Goal: Find specific page/section: Find specific page/section

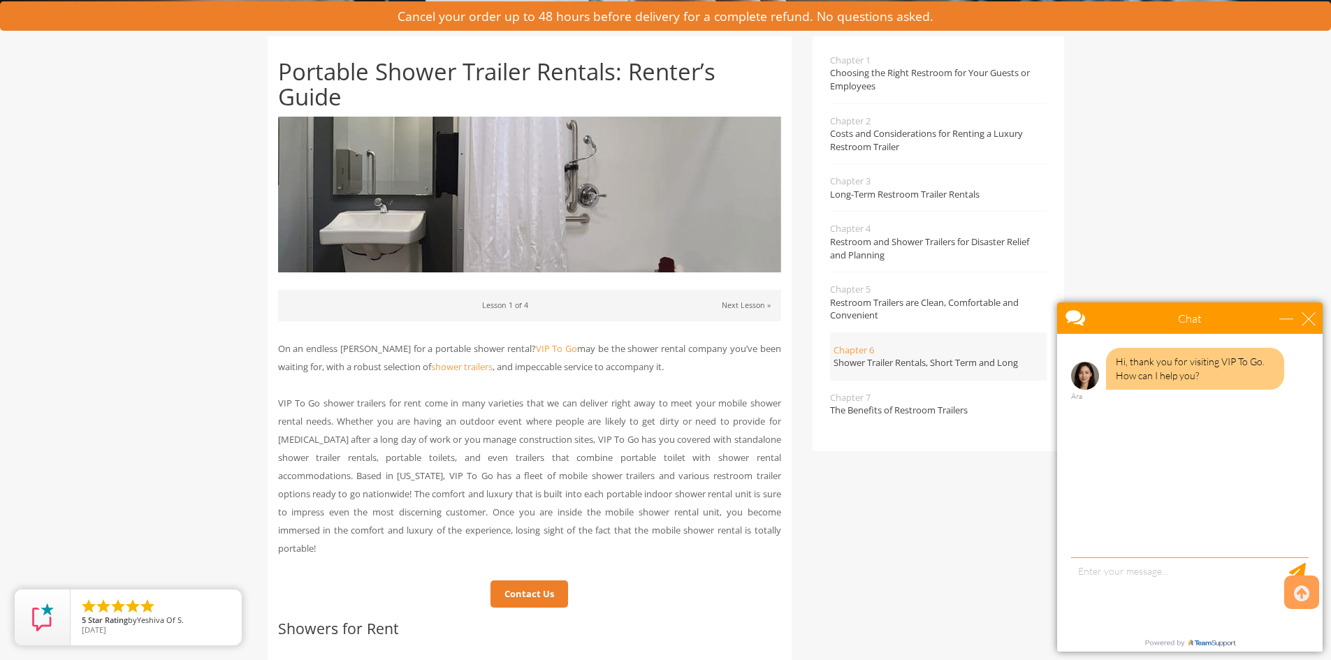
scroll to position [279, 0]
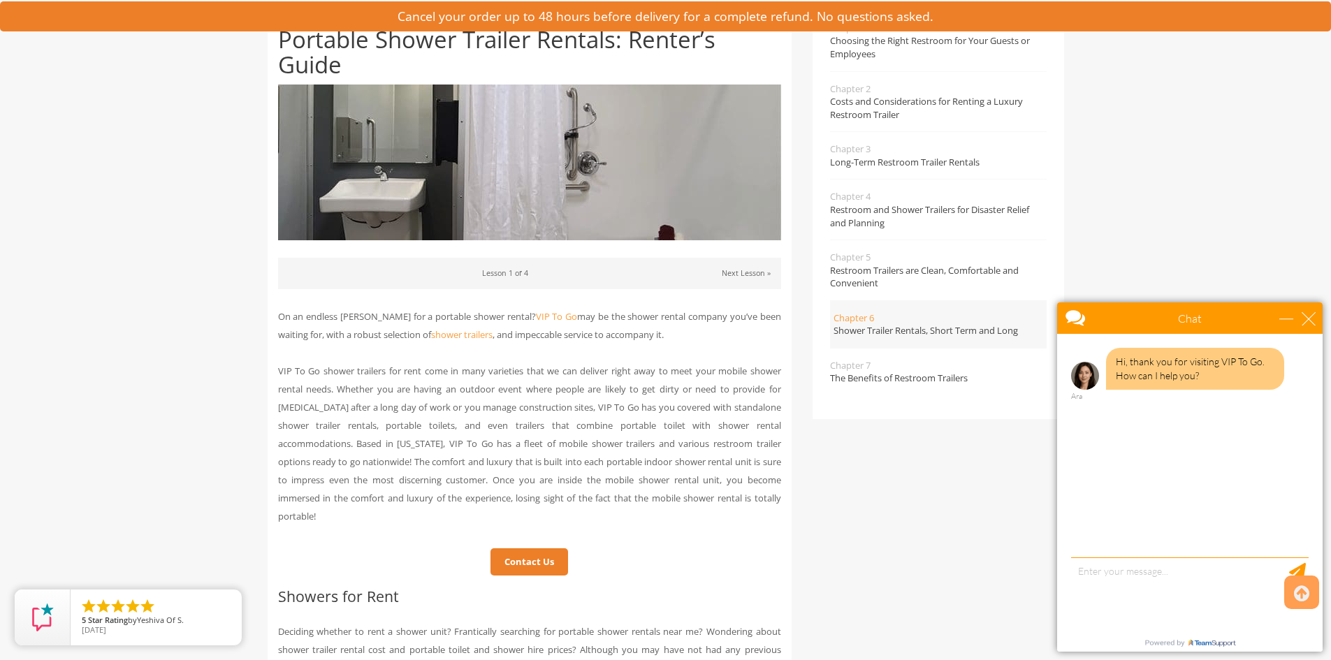
click at [749, 267] on p "Next Lesson »" at bounding box center [746, 273] width 49 height 15
click at [747, 272] on link "Next Lesson »" at bounding box center [746, 273] width 49 height 10
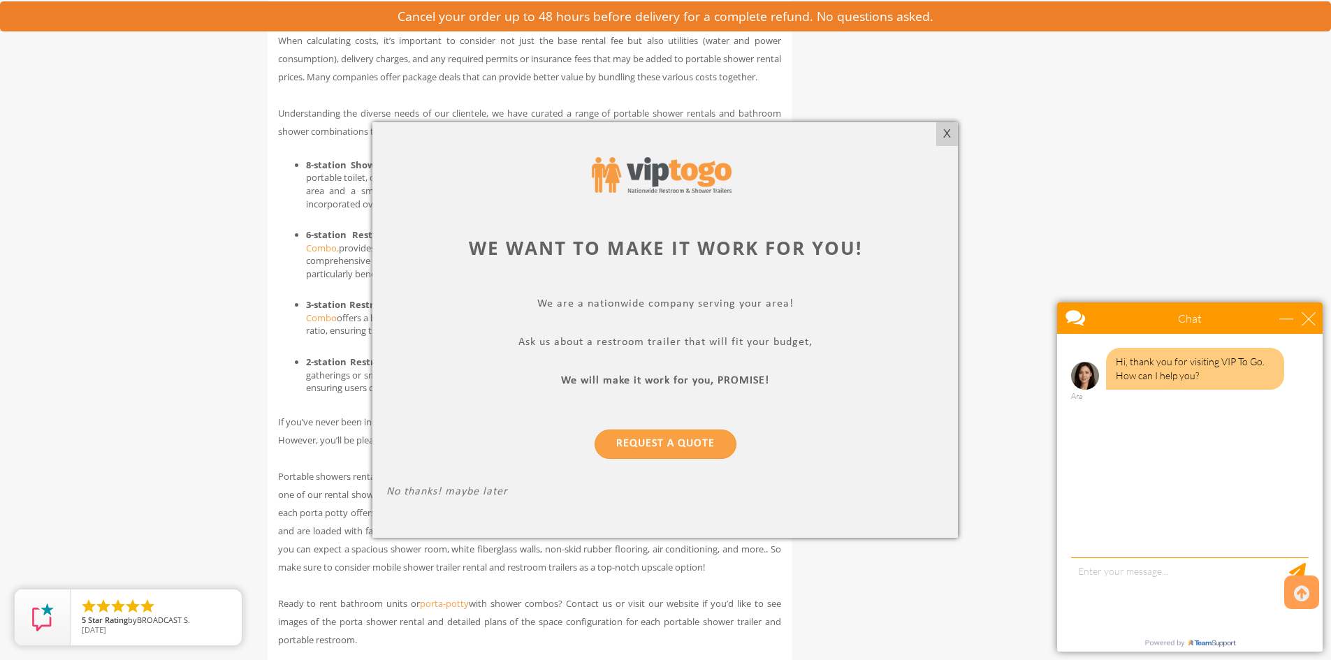
scroll to position [3353, 0]
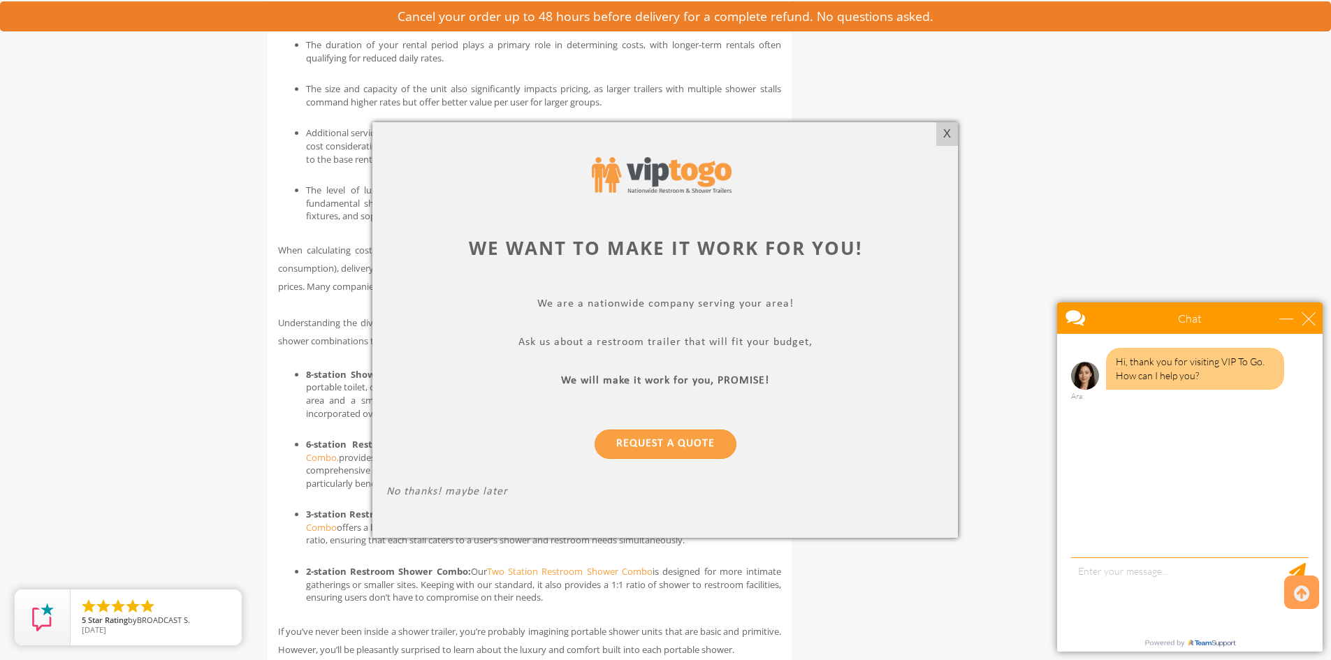
click at [962, 124] on div at bounding box center [665, 330] width 1331 height 660
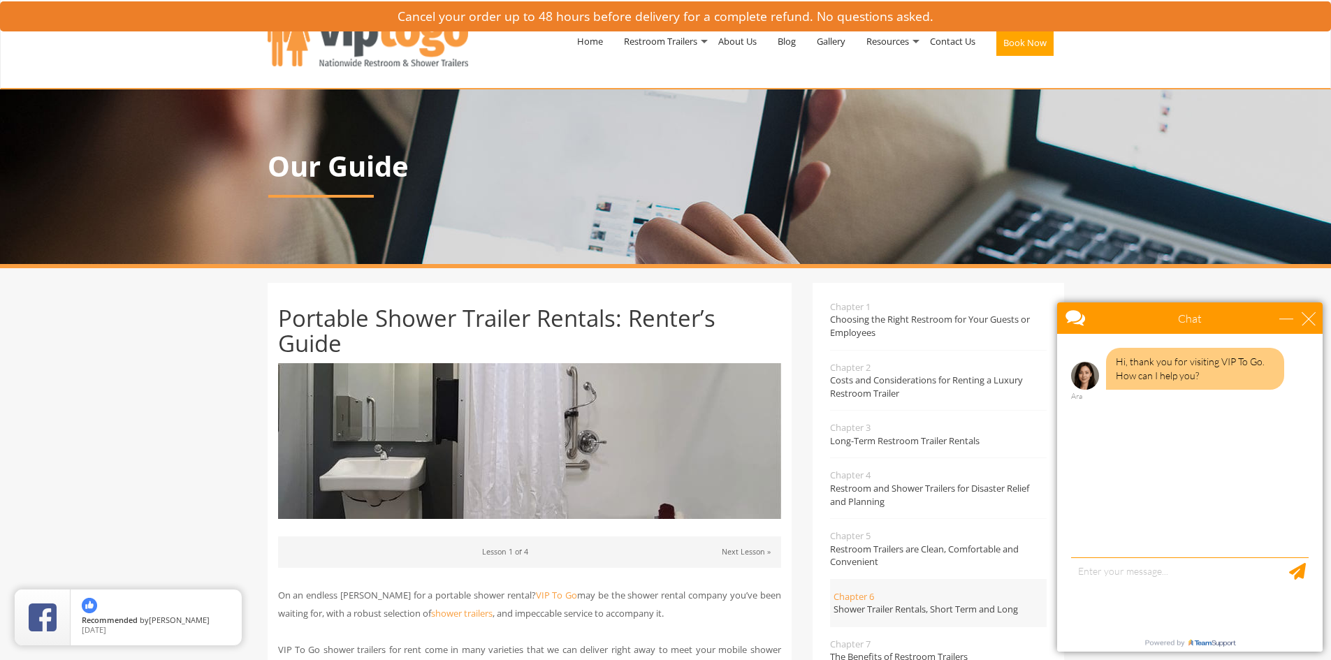
scroll to position [0, 0]
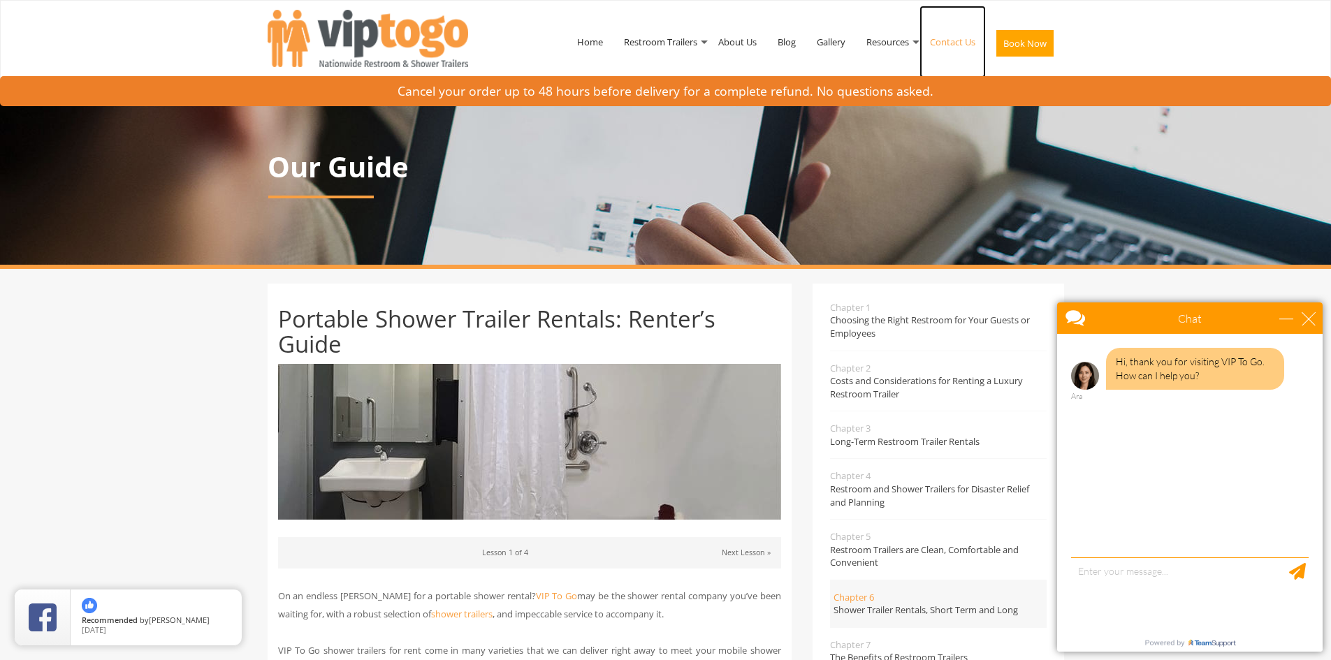
click at [958, 40] on link "Contact Us" at bounding box center [952, 42] width 66 height 73
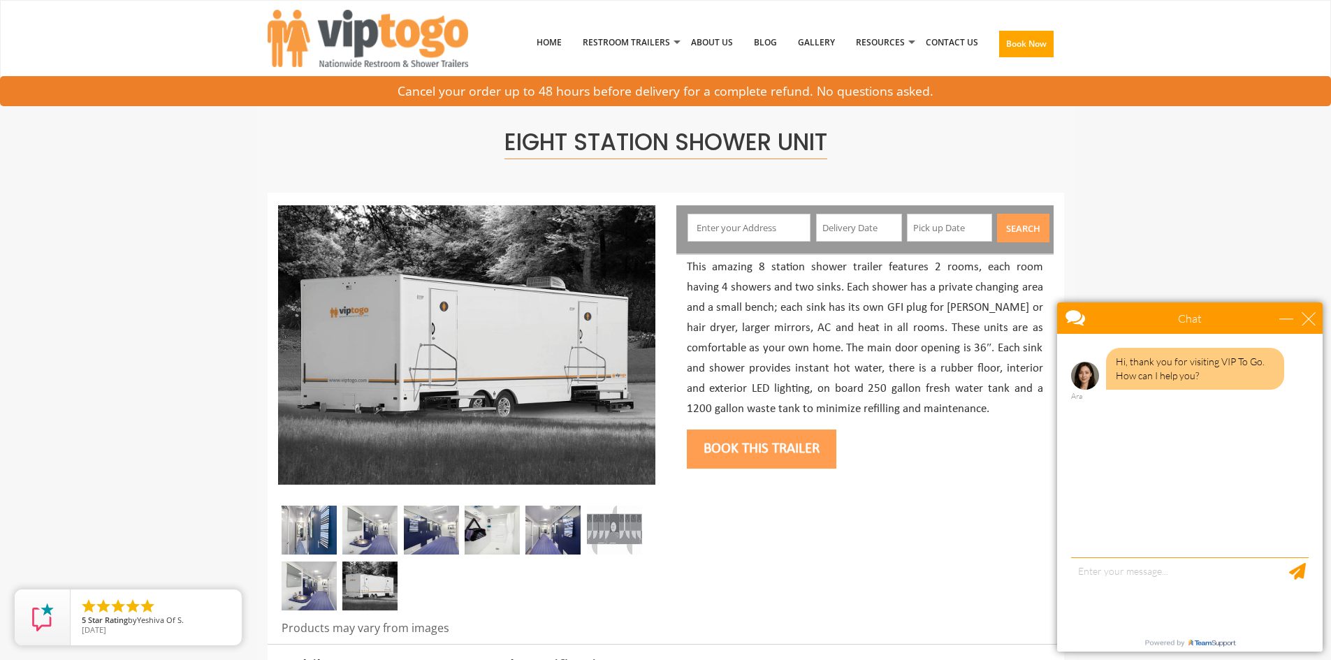
click at [364, 532] on img at bounding box center [369, 530] width 55 height 49
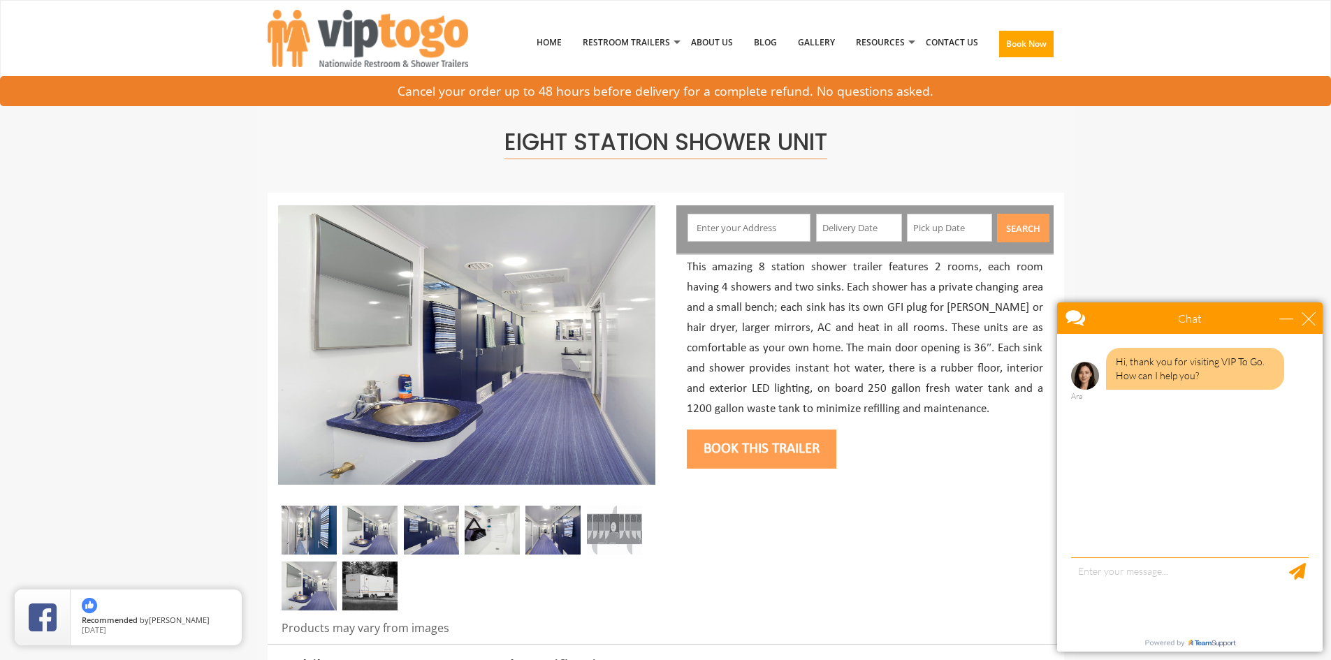
click at [419, 534] on img at bounding box center [431, 530] width 55 height 49
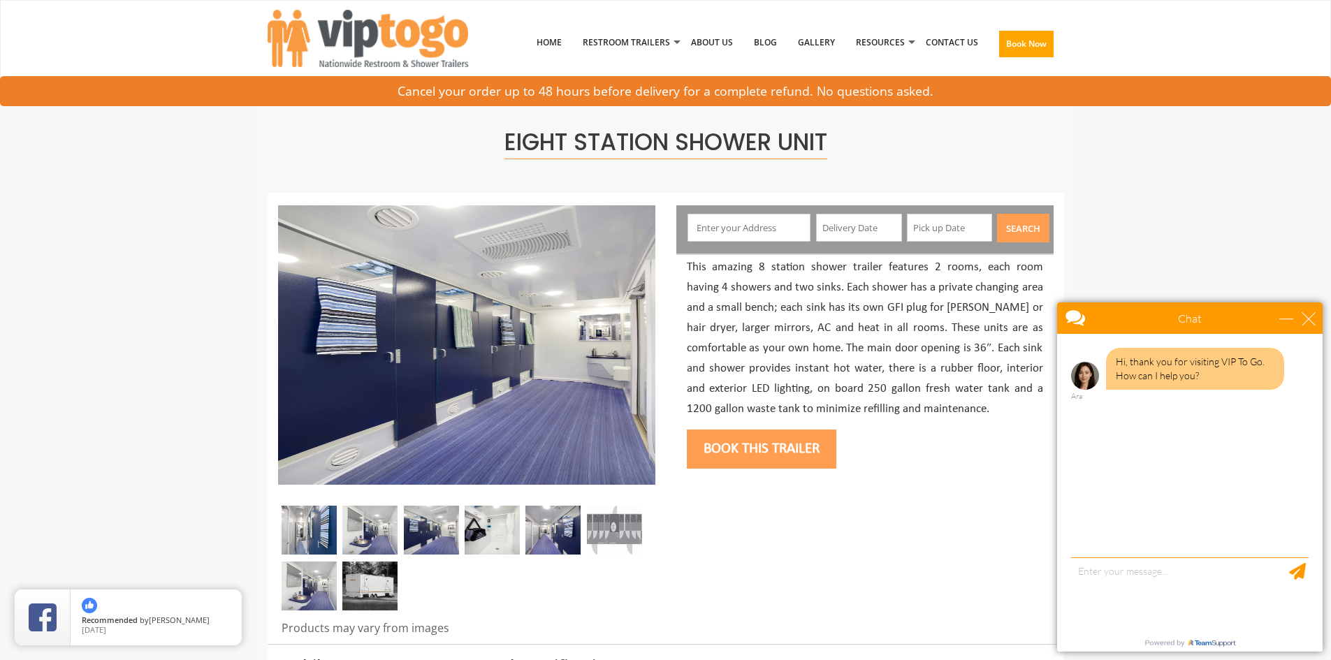
click at [481, 536] on img at bounding box center [491, 530] width 55 height 49
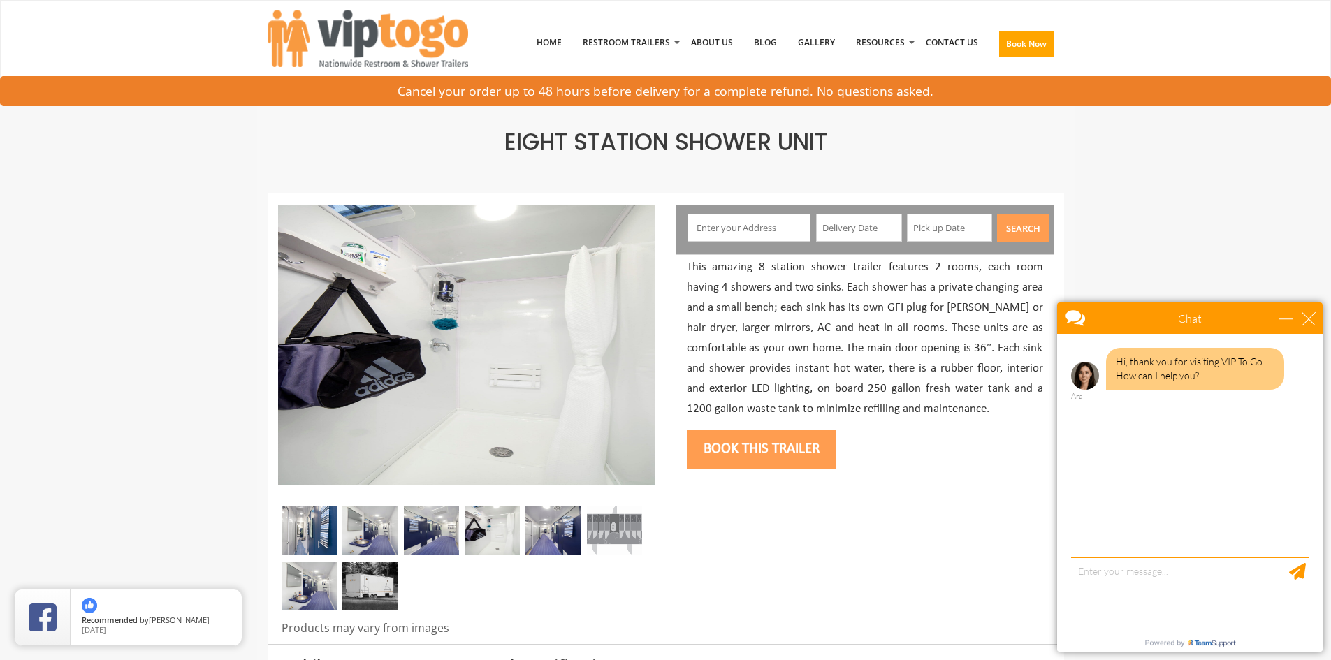
click at [559, 533] on img at bounding box center [552, 530] width 55 height 49
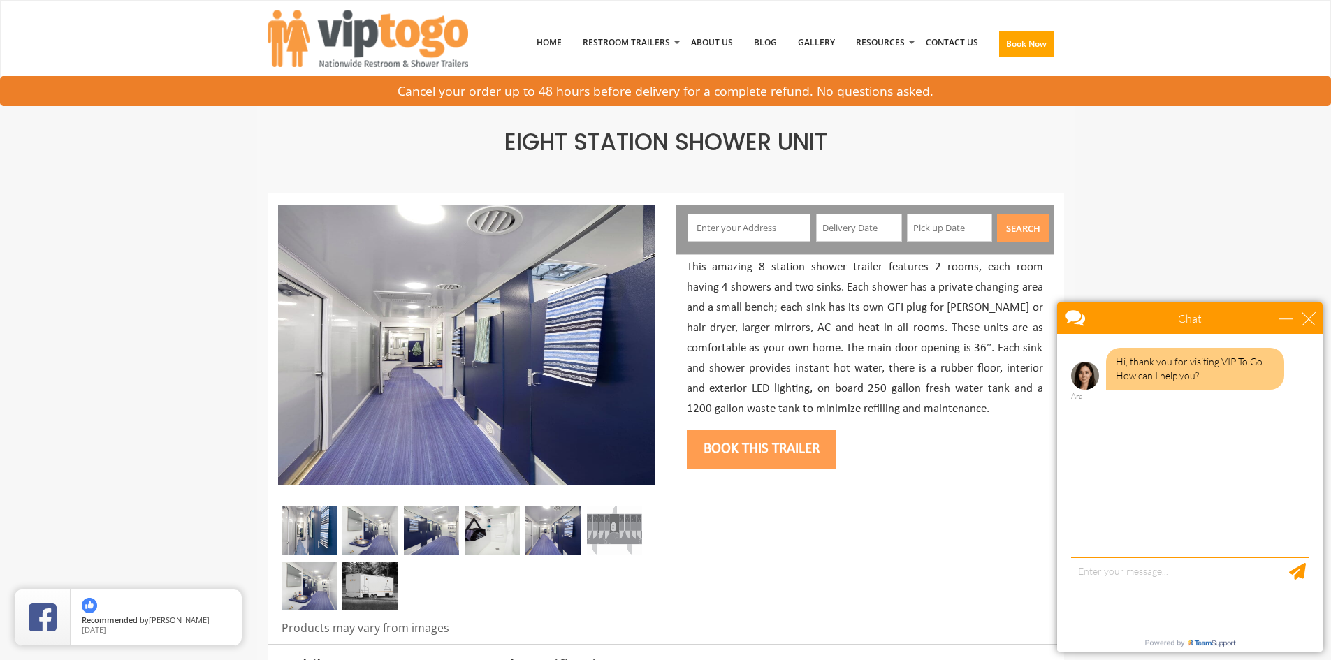
click at [592, 527] on img at bounding box center [614, 530] width 55 height 49
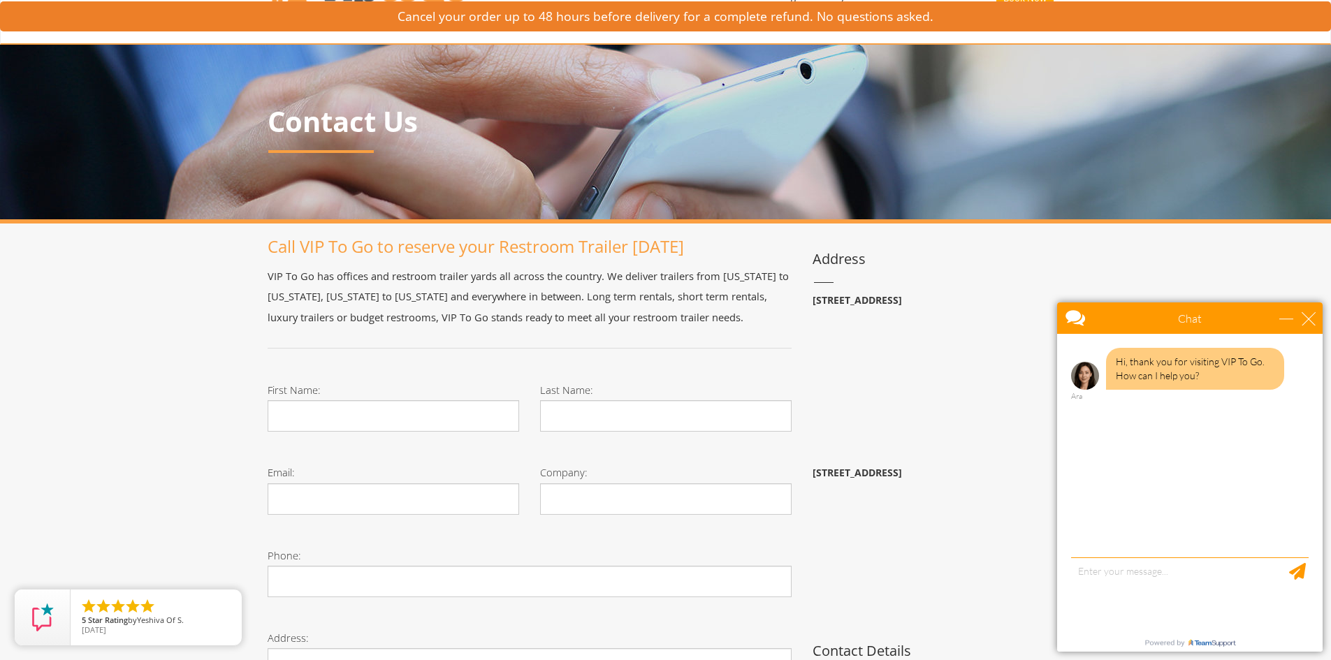
scroll to position [70, 0]
